Goal: Information Seeking & Learning: Learn about a topic

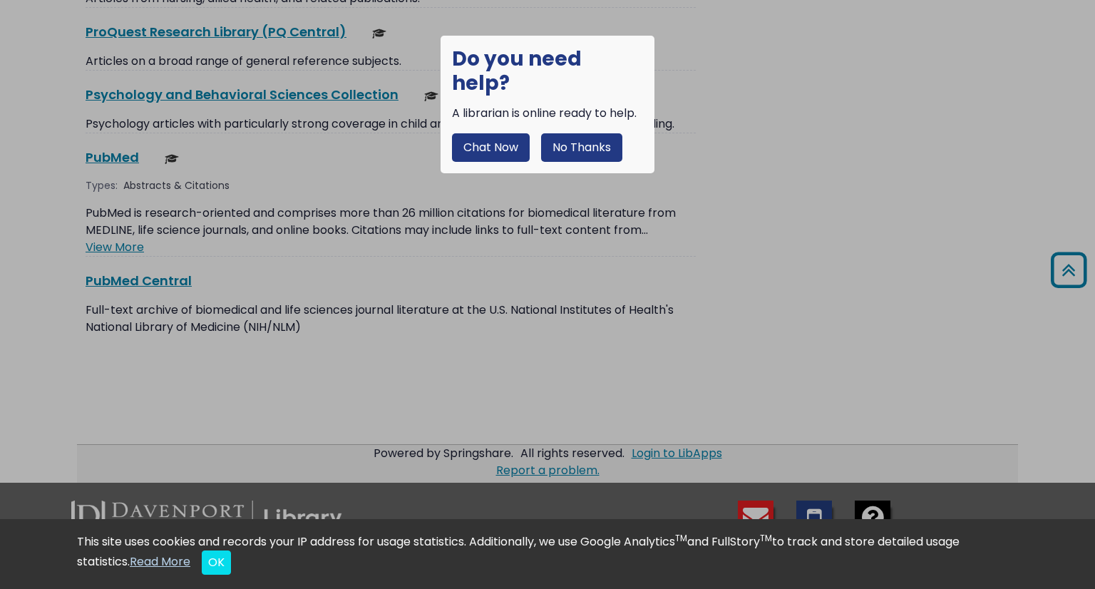
scroll to position [2251, 0]
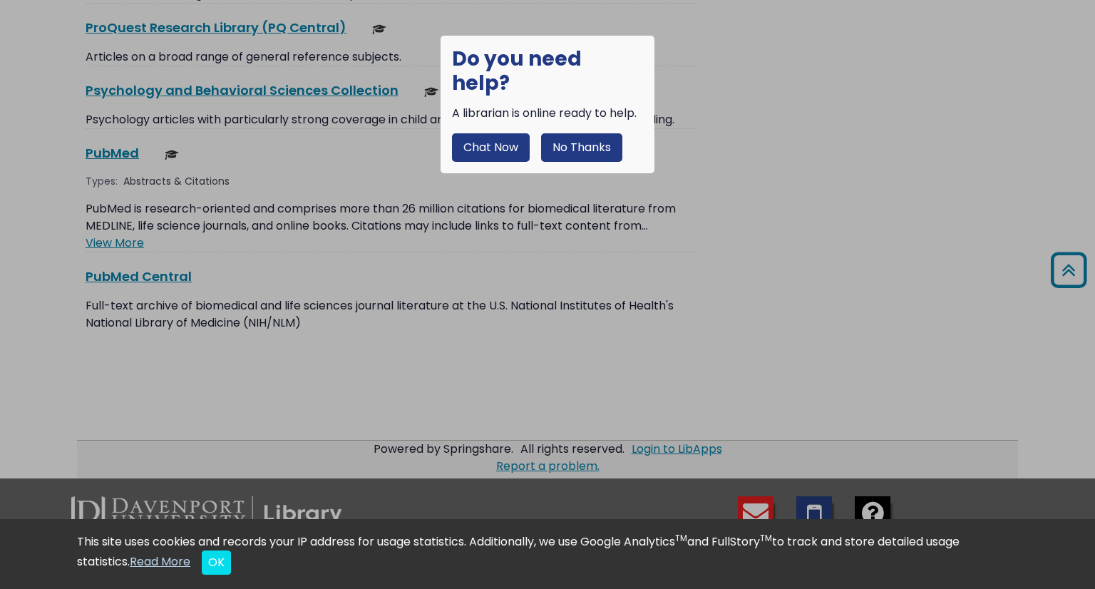
click at [568, 133] on button "No Thanks" at bounding box center [581, 147] width 81 height 29
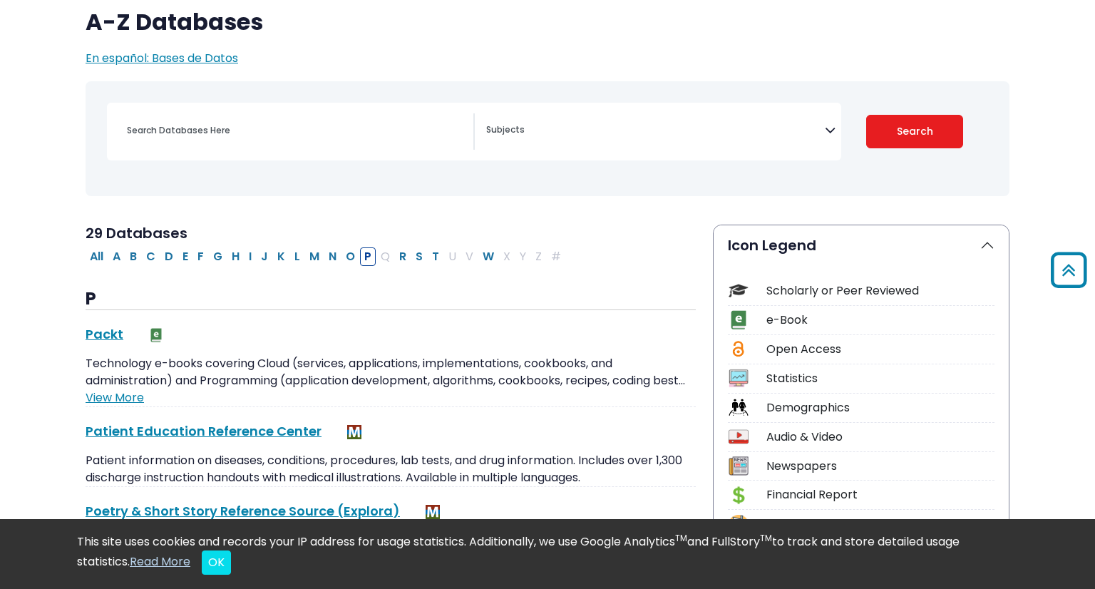
scroll to position [0, 0]
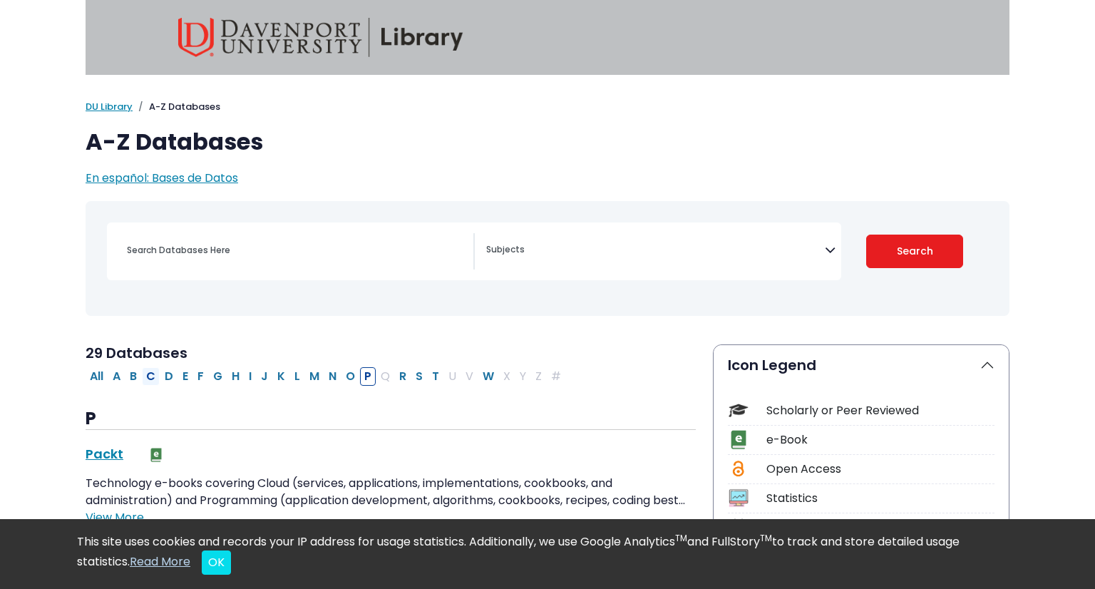
click at [151, 375] on button "C" at bounding box center [151, 376] width 18 height 19
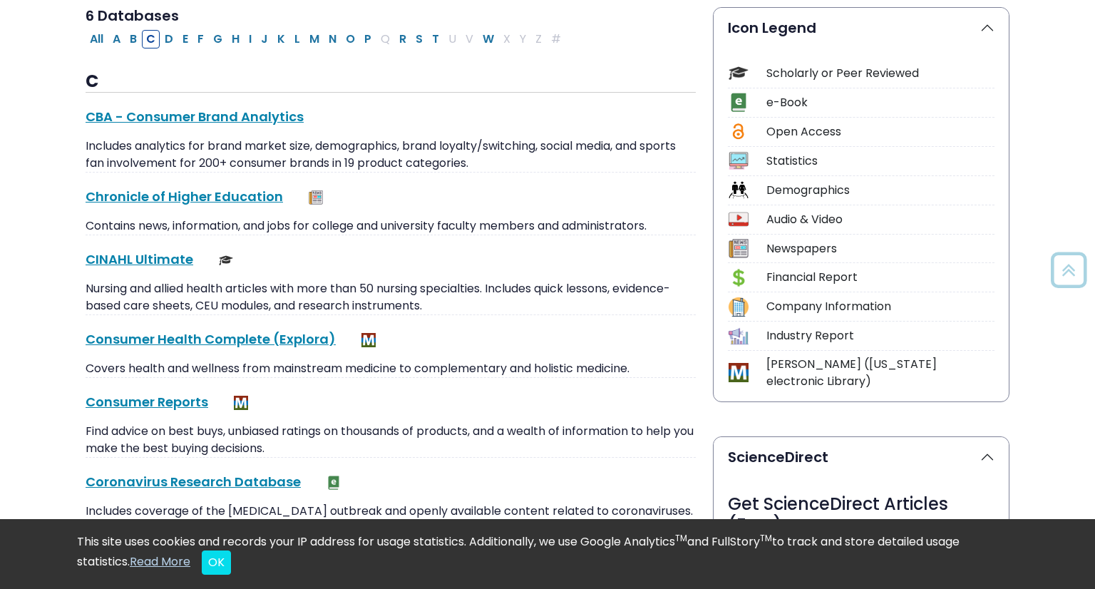
scroll to position [334, 0]
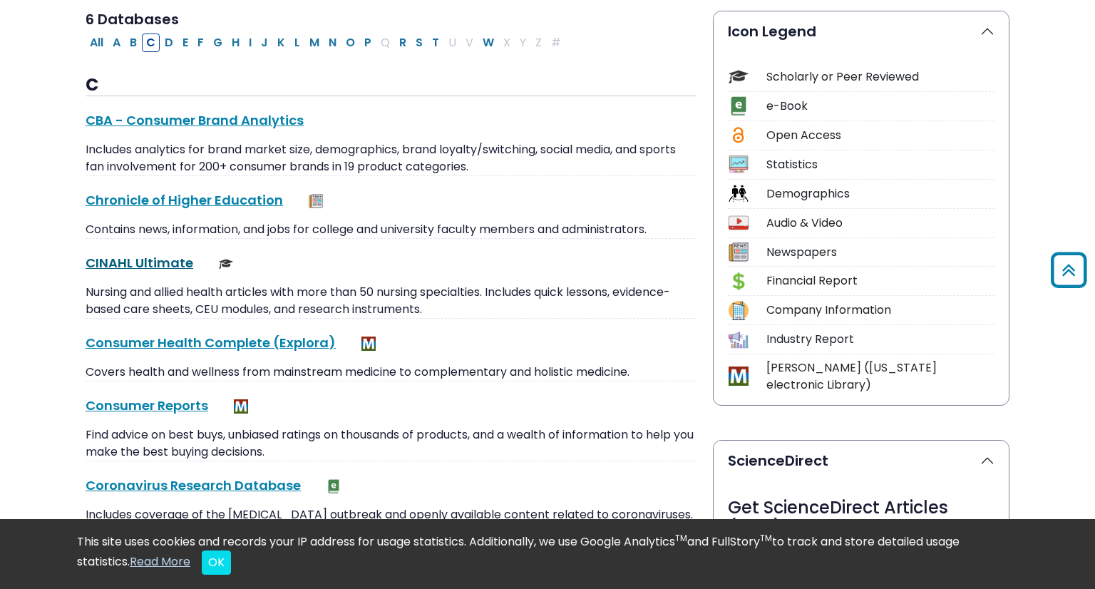
click at [170, 272] on link "CINAHL Ultimate This link opens in a new window" at bounding box center [140, 263] width 108 height 18
click at [361, 46] on button "P" at bounding box center [368, 43] width 16 height 19
select select "Database Subject Filter"
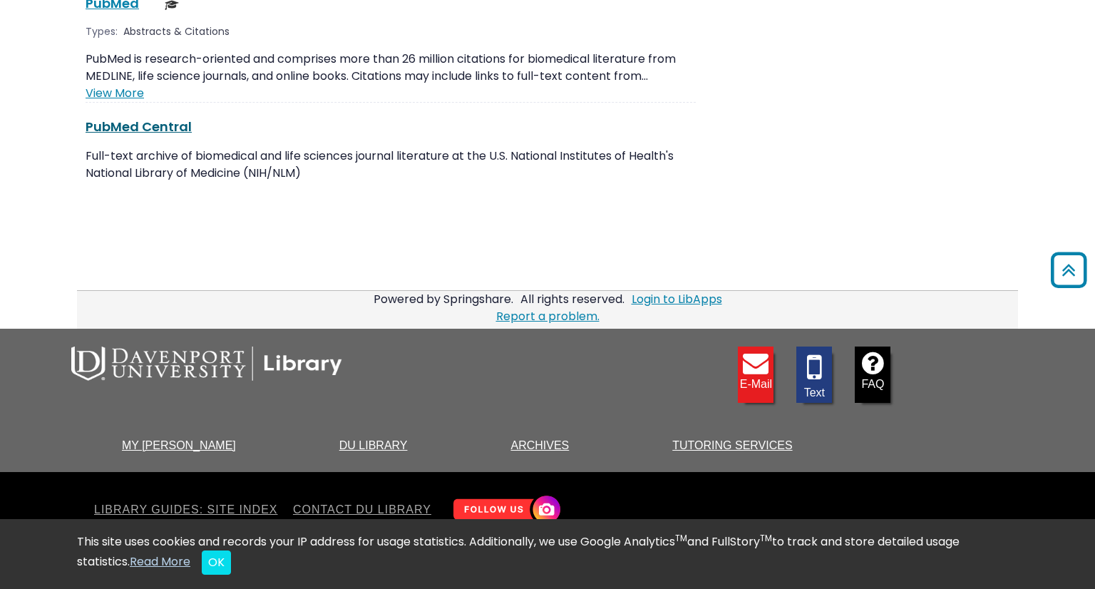
scroll to position [2515, 0]
click at [110, 12] on link "PubMed This link opens in a new window" at bounding box center [112, 3] width 53 height 18
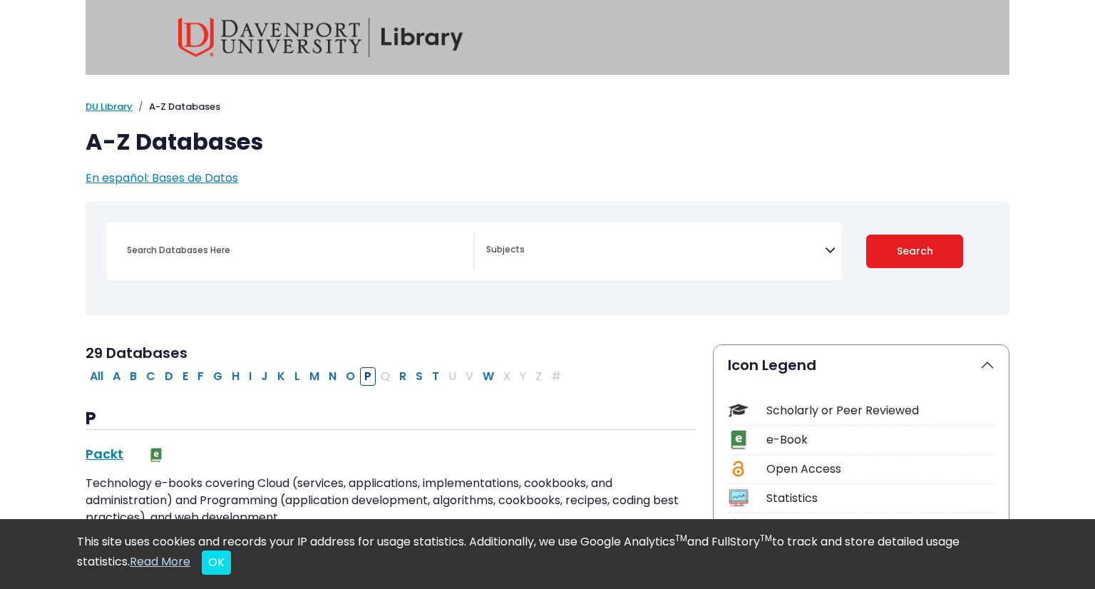
select select "Database Subject Filter"
